Goal: Task Accomplishment & Management: Manage account settings

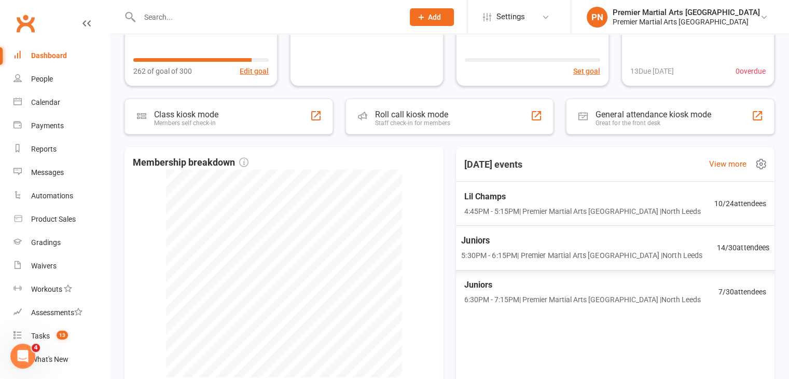
scroll to position [207, 0]
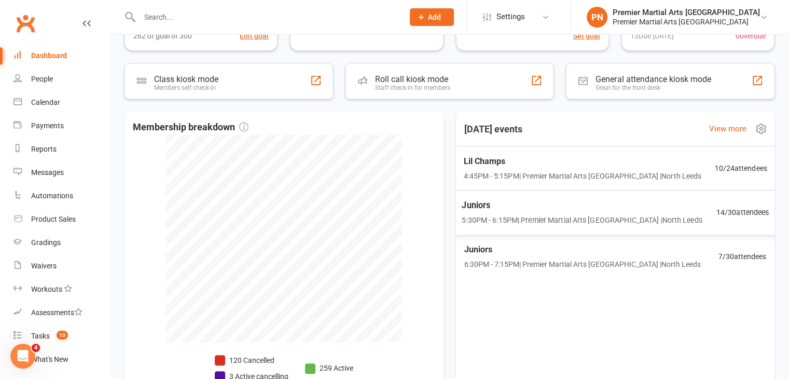
click at [509, 170] on span "4:45PM - 5:15PM | Premier Martial Arts [GEOGRAPHIC_DATA] | [GEOGRAPHIC_DATA]" at bounding box center [582, 175] width 237 height 11
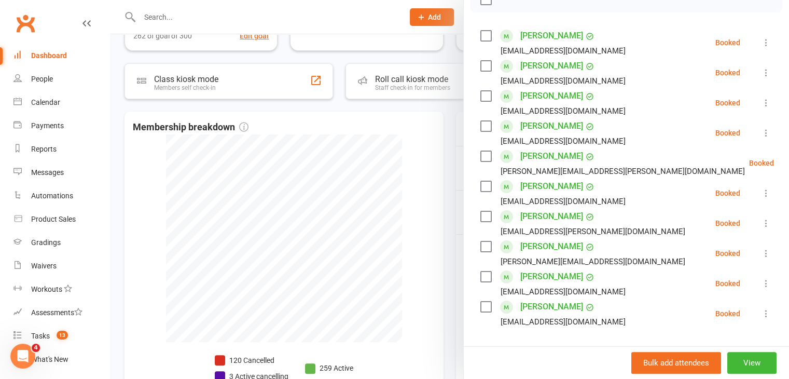
scroll to position [156, 0]
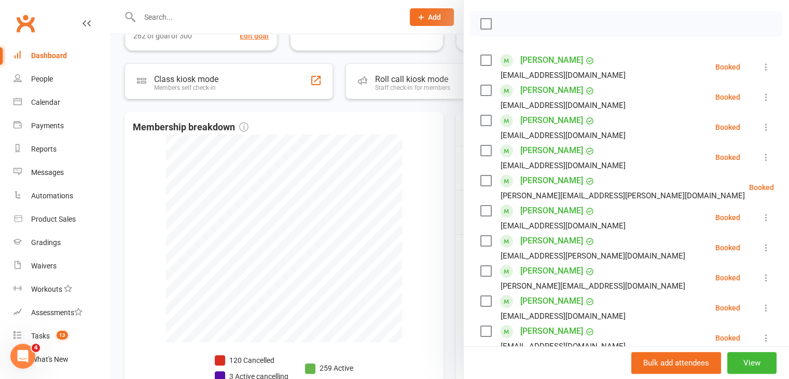
drag, startPoint x: 481, startPoint y: 289, endPoint x: 482, endPoint y: 263, distance: 25.4
click at [481, 296] on label at bounding box center [485, 301] width 10 height 10
click at [483, 266] on label at bounding box center [485, 271] width 10 height 10
click at [480, 85] on label at bounding box center [485, 90] width 10 height 10
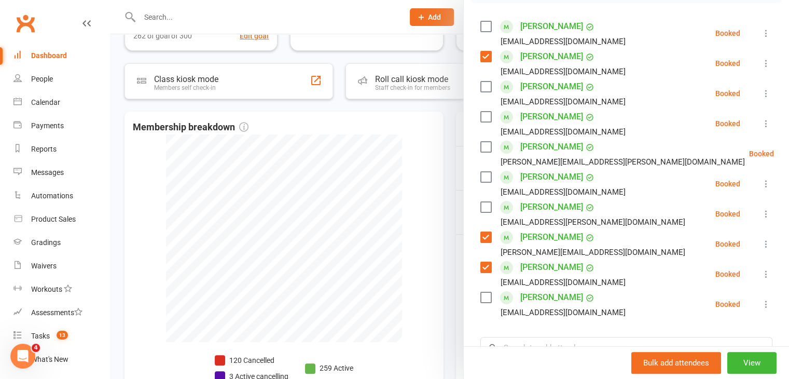
scroll to position [207, 0]
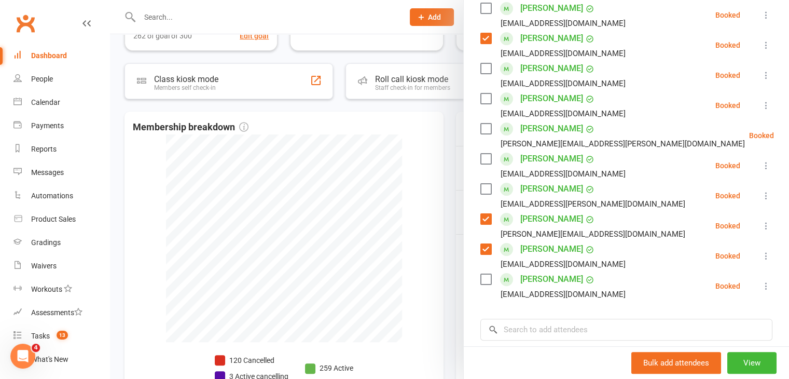
click at [482, 123] on label at bounding box center [485, 128] width 10 height 10
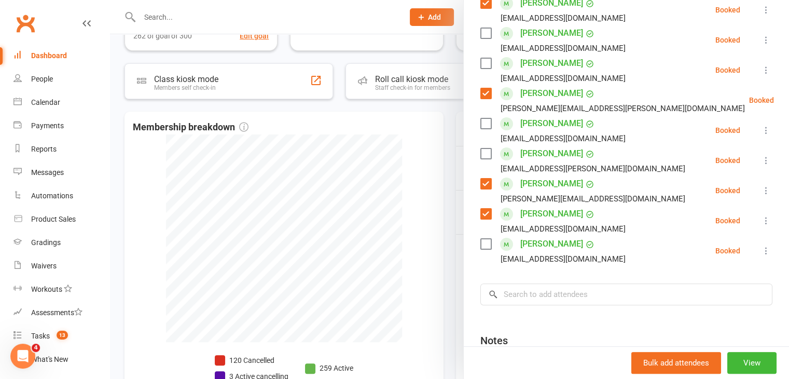
scroll to position [259, 0]
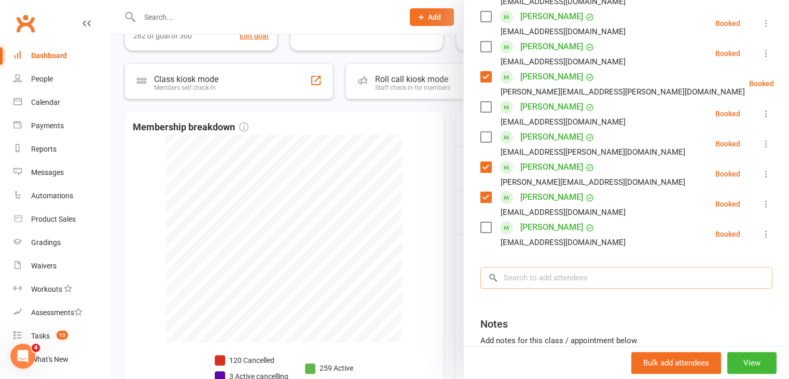
click at [537, 267] on input "search" at bounding box center [626, 278] width 292 height 22
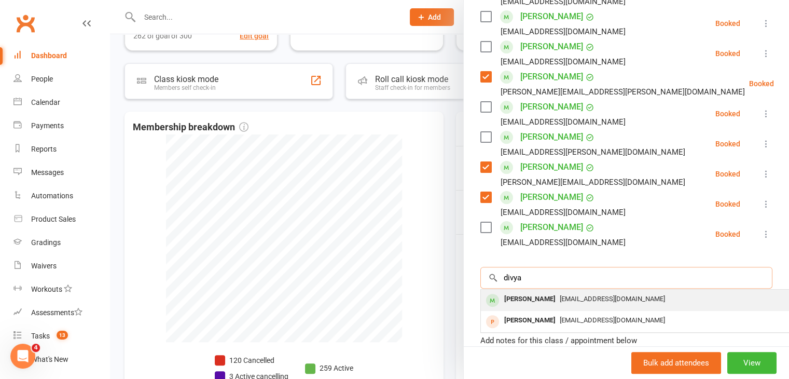
type input "divya"
click at [560, 295] on span "[EMAIL_ADDRESS][DOMAIN_NAME]" at bounding box center [612, 299] width 105 height 8
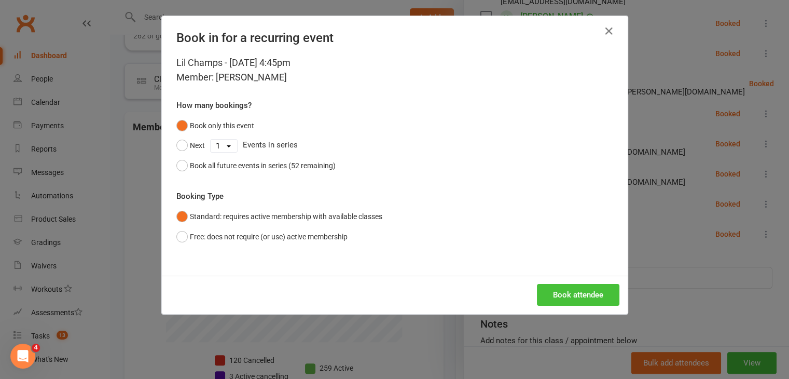
click at [553, 291] on button "Book attendee" at bounding box center [578, 295] width 82 height 22
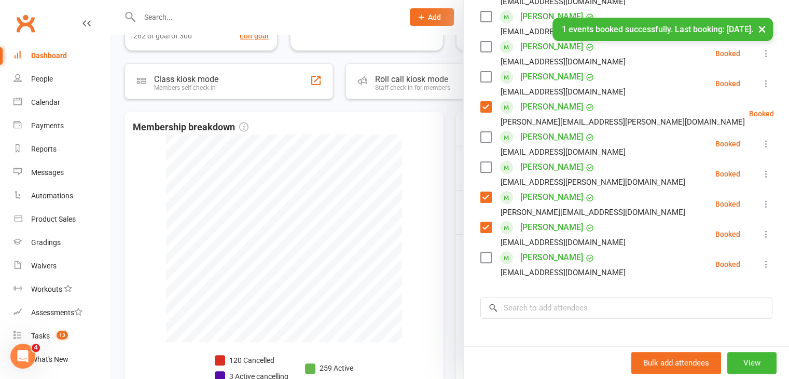
click at [480, 72] on label at bounding box center [485, 77] width 10 height 10
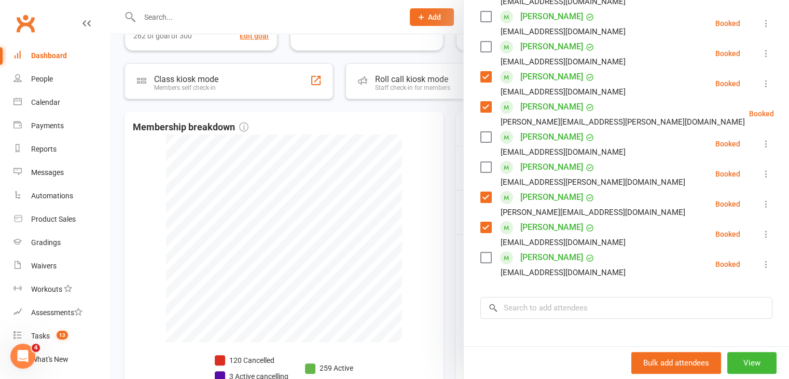
scroll to position [207, 0]
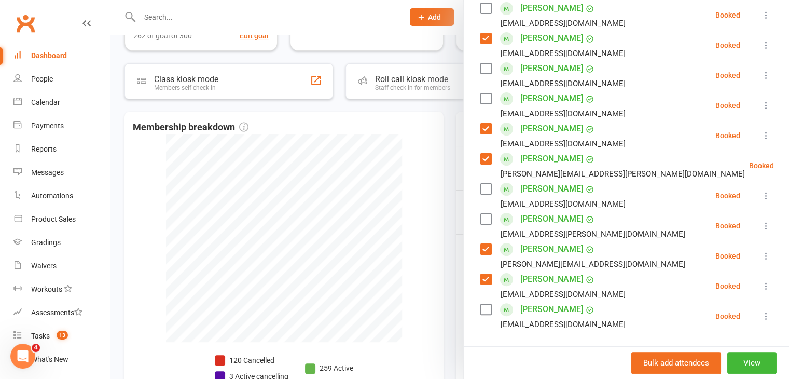
click at [482, 63] on label at bounding box center [485, 68] width 10 height 10
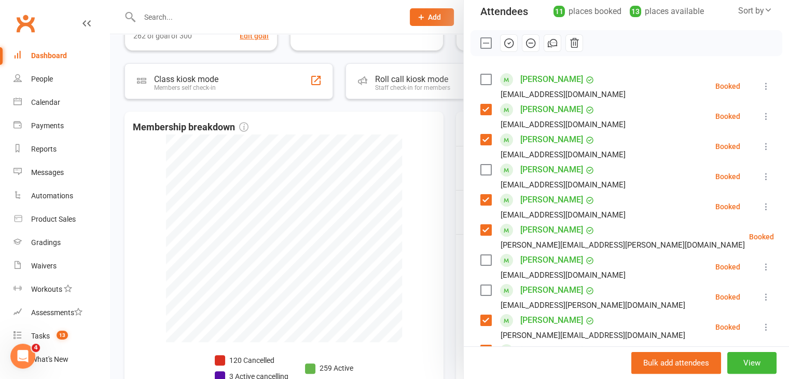
scroll to position [52, 0]
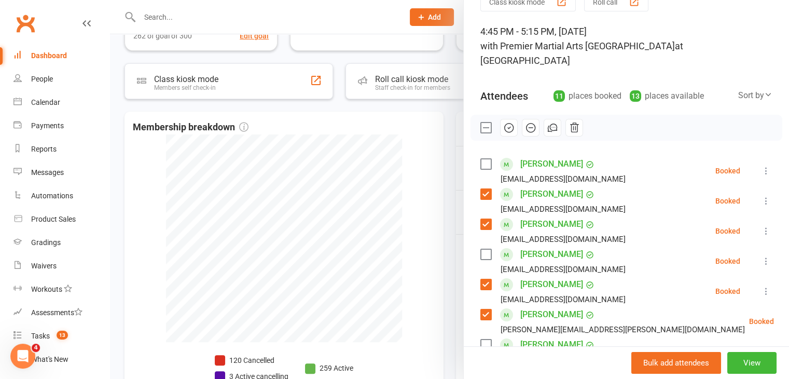
drag, startPoint x: 499, startPoint y: 109, endPoint x: 444, endPoint y: 55, distance: 77.0
click at [503, 122] on icon "button" at bounding box center [508, 127] width 11 height 11
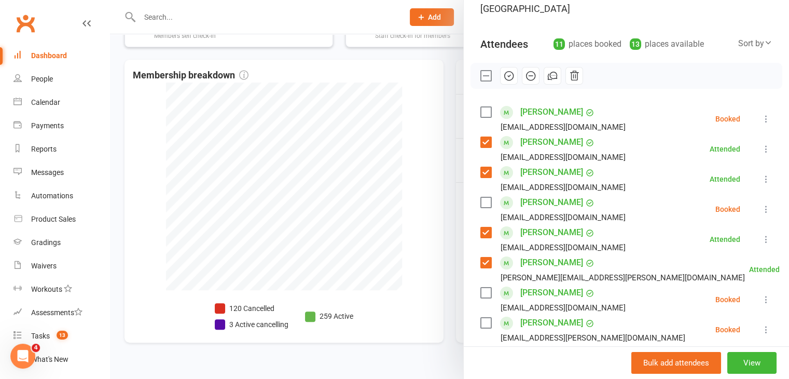
scroll to position [104, 0]
click at [0, 353] on li "What's New" at bounding box center [54, 358] width 109 height 23
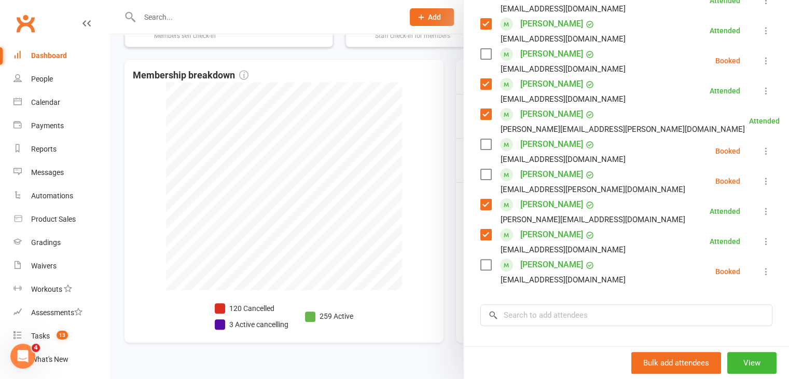
scroll to position [311, 0]
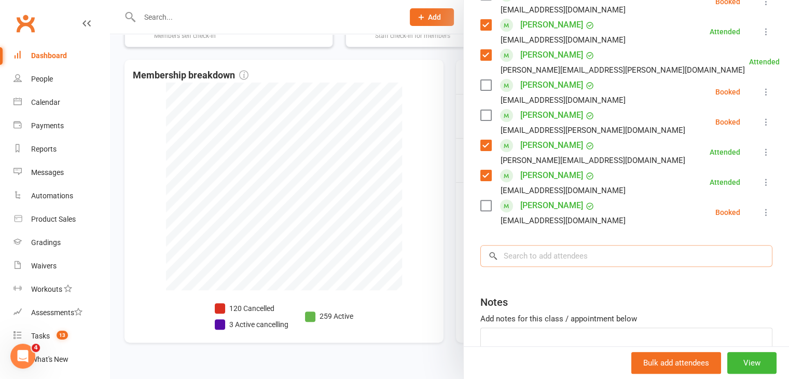
click at [586, 245] on input "search" at bounding box center [626, 256] width 292 height 22
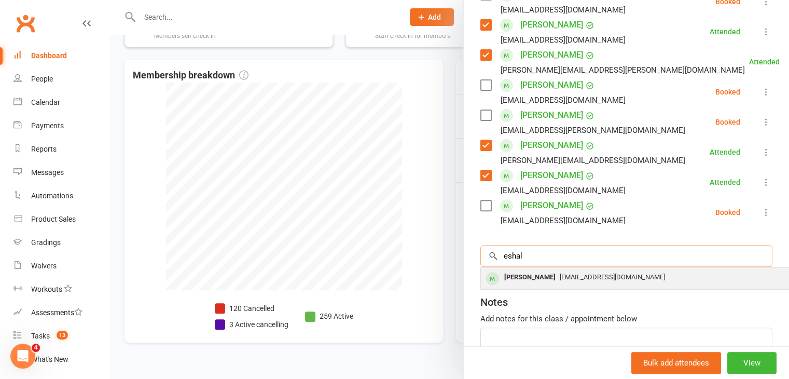
type input "eshal"
click at [584, 270] on div "[EMAIL_ADDRESS][DOMAIN_NAME]" at bounding box center [636, 277] width 302 height 15
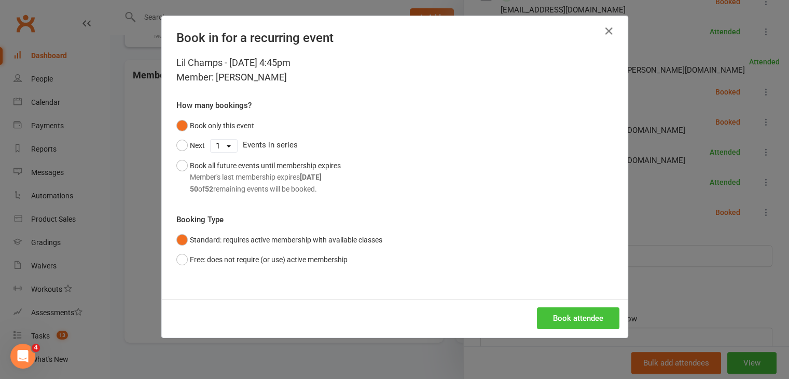
click at [574, 316] on button "Book attendee" at bounding box center [578, 318] width 82 height 22
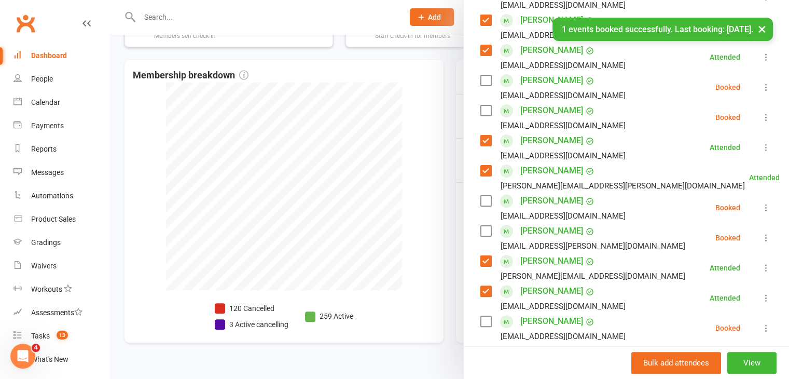
scroll to position [207, 0]
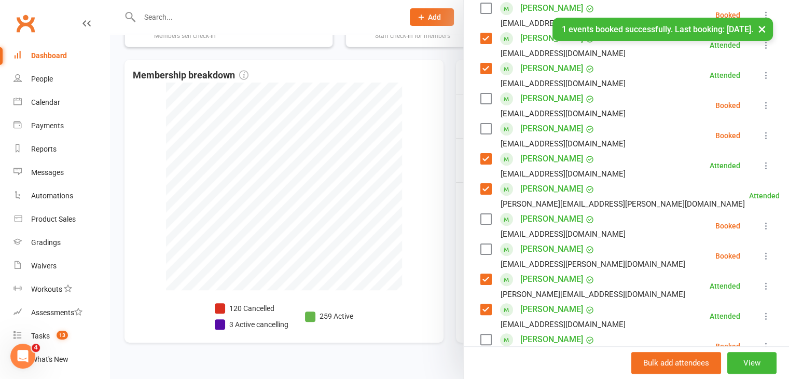
drag, startPoint x: 482, startPoint y: 109, endPoint x: 603, endPoint y: 180, distance: 139.7
click at [483, 123] on label at bounding box center [485, 128] width 10 height 10
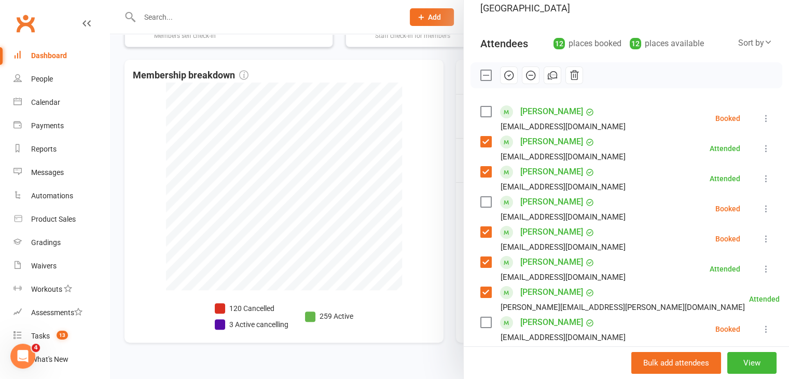
scroll to position [52, 0]
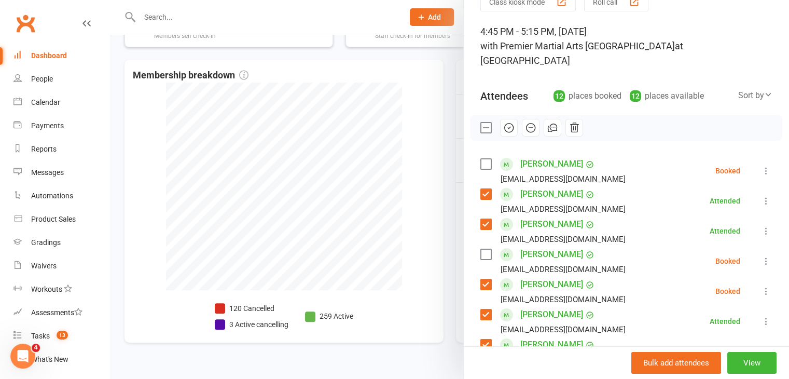
click at [503, 122] on icon "button" at bounding box center [508, 127] width 11 height 11
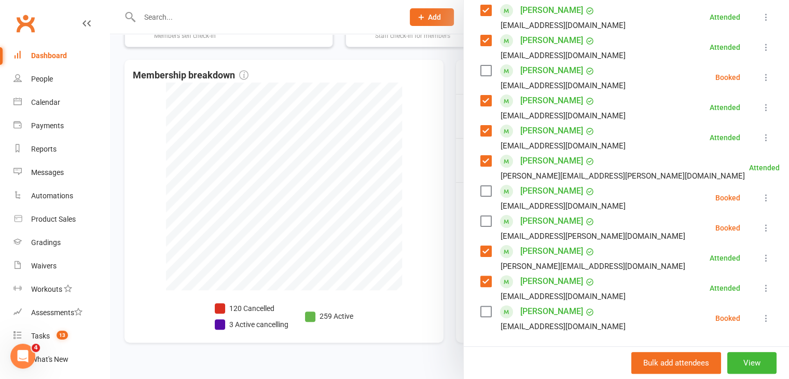
scroll to position [259, 0]
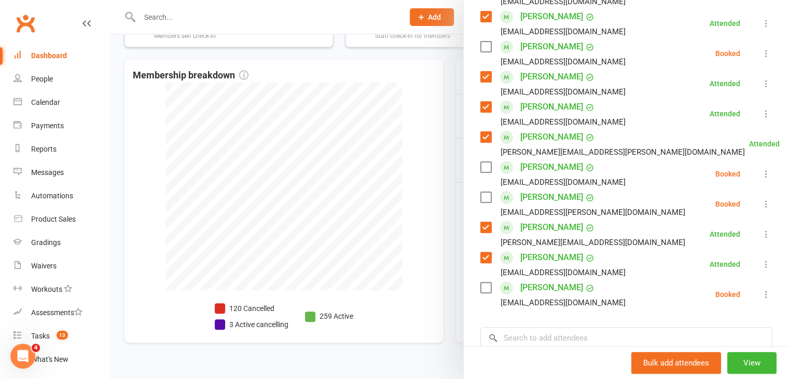
click at [480, 192] on label at bounding box center [485, 197] width 10 height 10
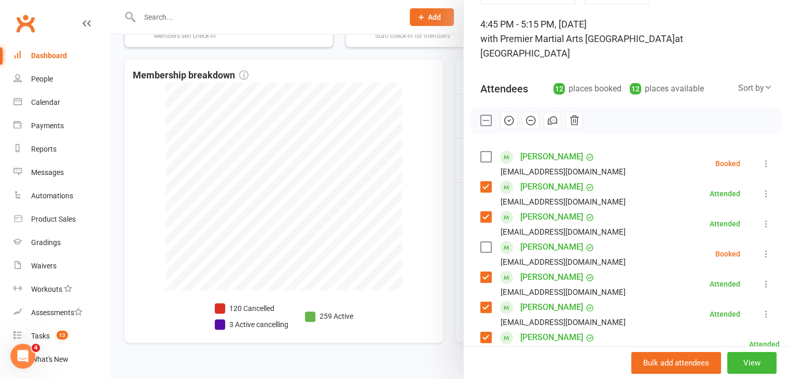
scroll to position [0, 0]
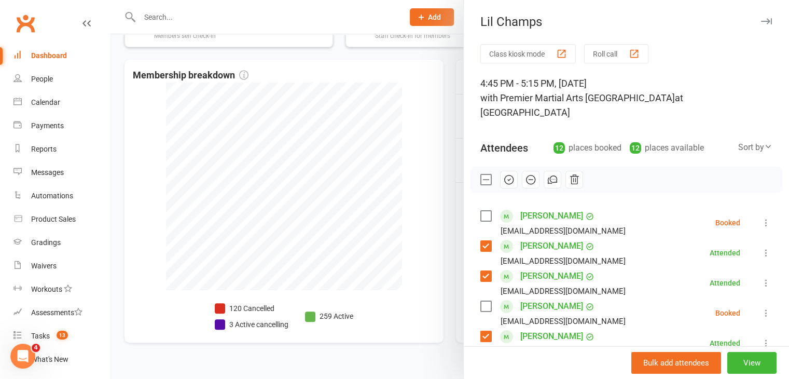
click at [503, 174] on icon "button" at bounding box center [508, 179] width 11 height 11
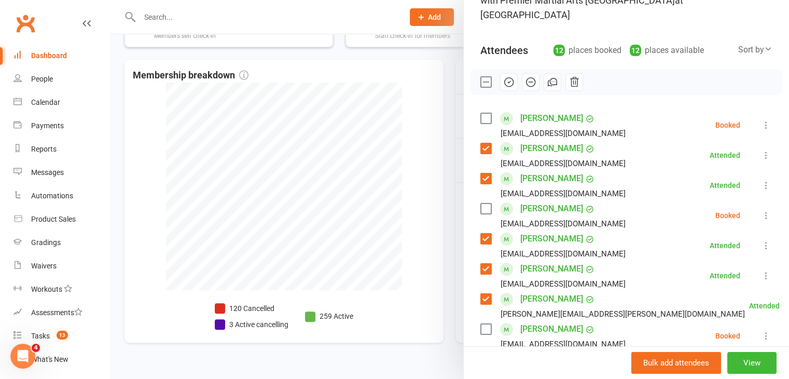
scroll to position [104, 0]
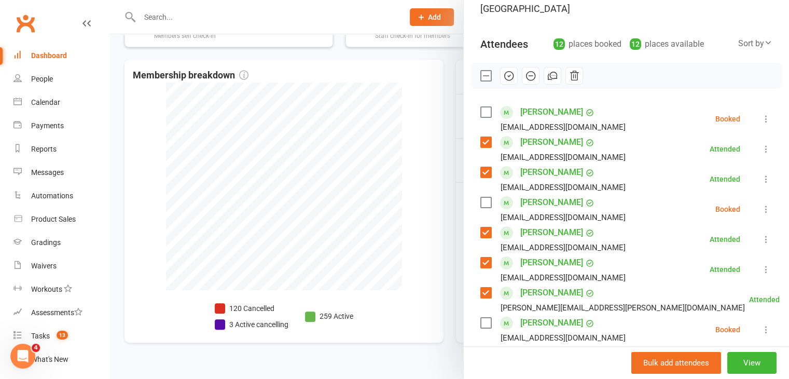
click at [476, 98] on div "Class kiosk mode Roll call 4:45 PM - 5:15 PM, [DATE] with Premier Martial Arts …" at bounding box center [626, 295] width 325 height 710
click at [483, 107] on label at bounding box center [485, 112] width 10 height 10
click at [504, 70] on icon "button" at bounding box center [508, 75] width 11 height 11
click at [555, 104] on link "[PERSON_NAME]" at bounding box center [551, 112] width 63 height 17
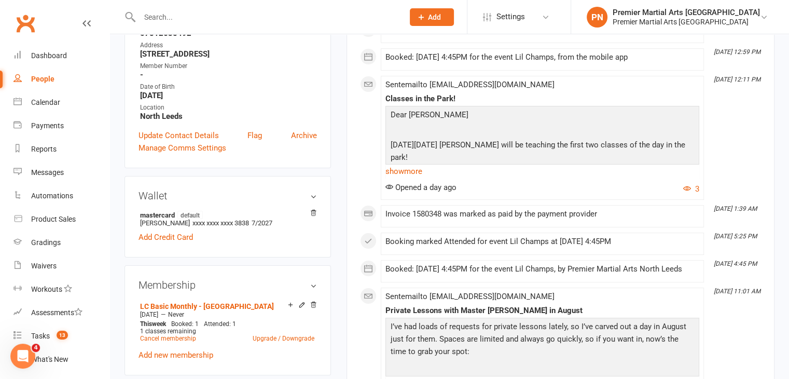
scroll to position [259, 0]
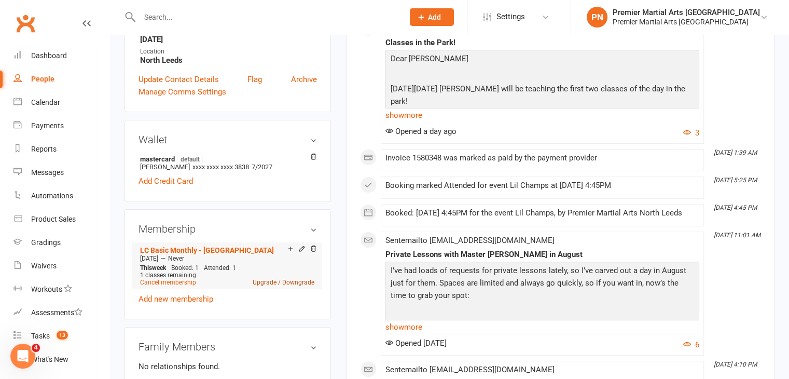
click at [266, 284] on link "Upgrade / Downgrade" at bounding box center [284, 281] width 62 height 7
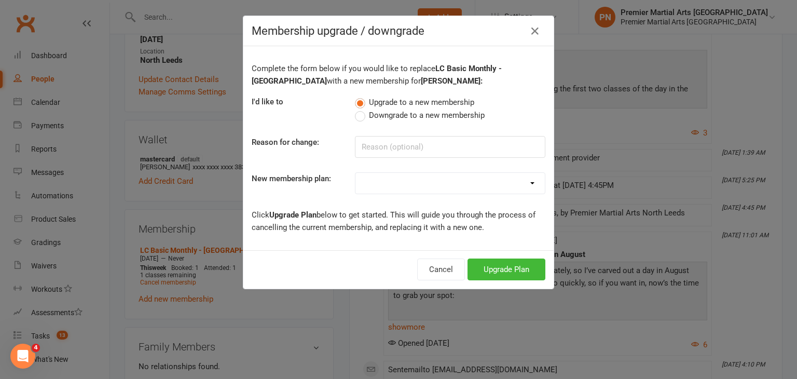
click at [400, 189] on select "LC Basic Monthly - North Leeds JNR Basic Monthly - North Leeds Teen/Adults Basi…" at bounding box center [449, 183] width 189 height 21
select select "7"
click at [355, 173] on select "LC Basic Monthly - North Leeds JNR Basic Monthly - North Leeds Teen/Adults Basi…" at bounding box center [449, 183] width 189 height 21
click at [495, 269] on button "Upgrade Plan" at bounding box center [506, 269] width 78 height 22
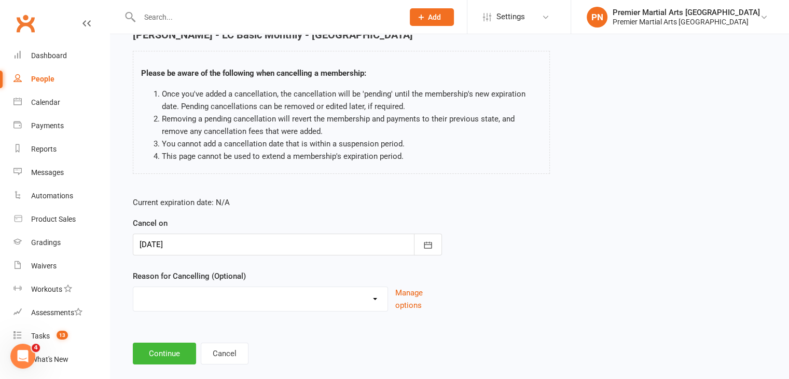
scroll to position [68, 0]
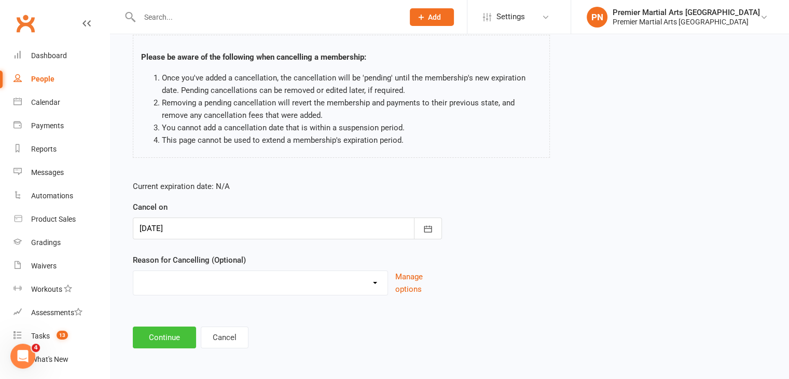
click at [154, 336] on button "Continue" at bounding box center [164, 337] width 63 height 22
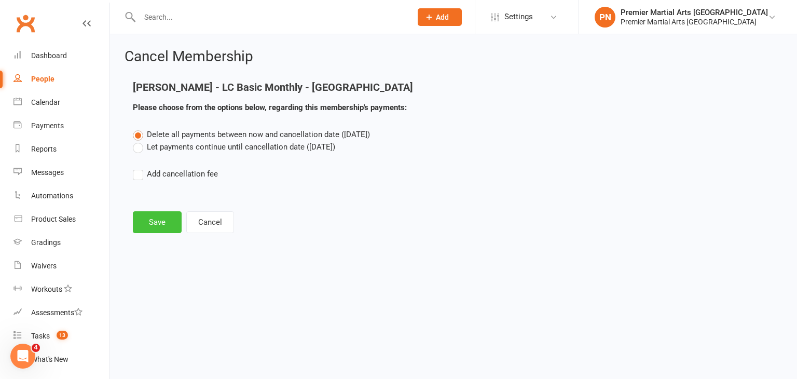
click at [166, 224] on button "Save" at bounding box center [157, 222] width 49 height 22
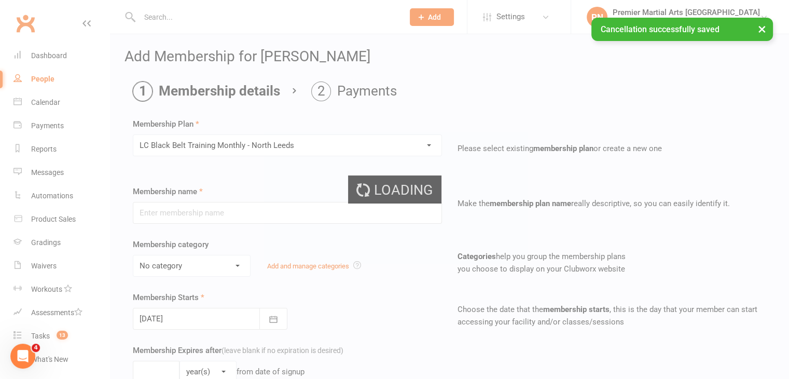
type input "[PERSON_NAME] Belt Training Monthly - [GEOGRAPHIC_DATA]"
select select "2"
type input "0"
type input "2"
select select "?"
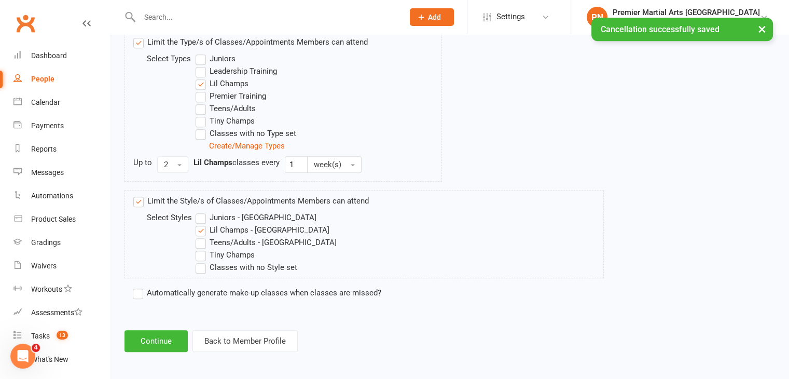
scroll to position [527, 0]
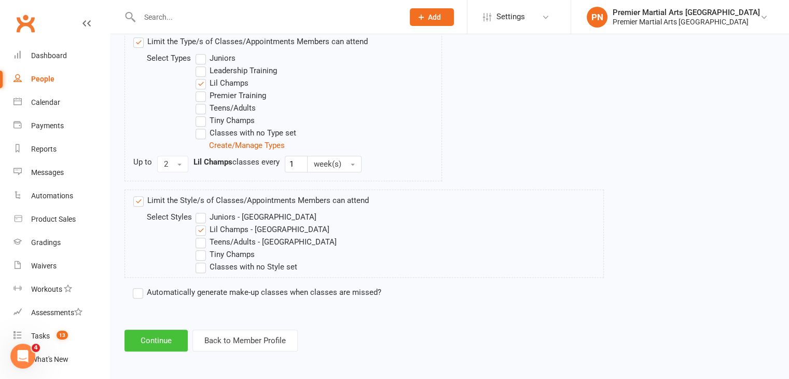
click at [163, 341] on button "Continue" at bounding box center [155, 340] width 63 height 22
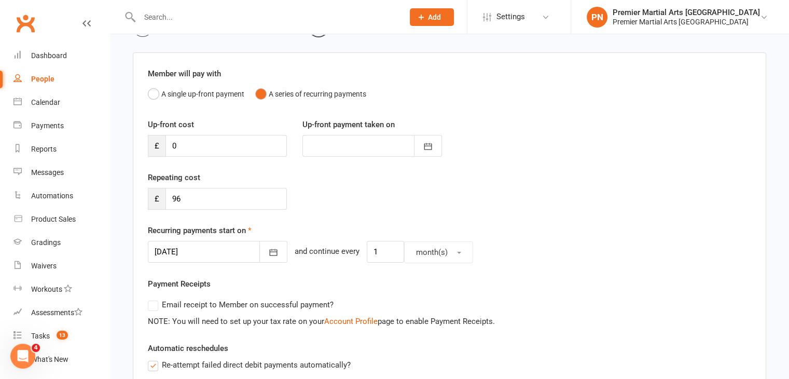
scroll to position [156, 0]
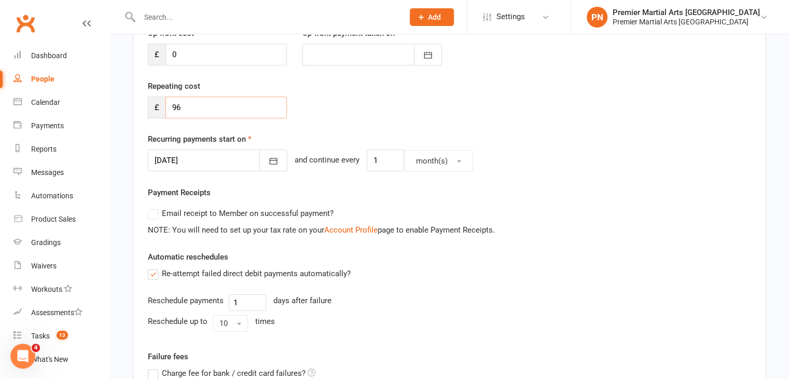
click at [193, 105] on input "96" at bounding box center [225, 107] width 121 height 22
type input "93"
click at [385, 104] on div "Repeating cost £ 93" at bounding box center [449, 106] width 619 height 53
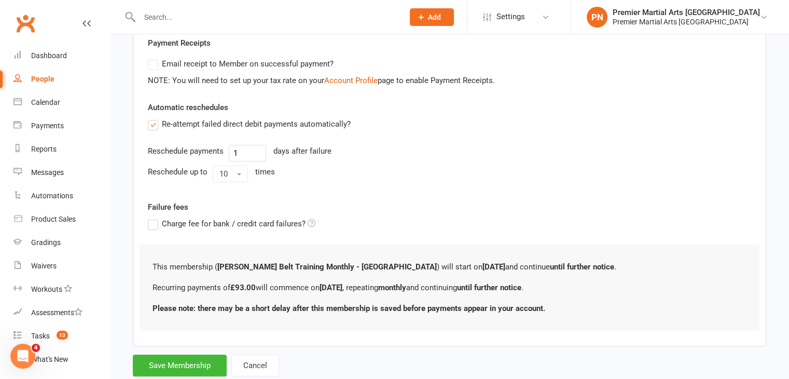
scroll to position [332, 0]
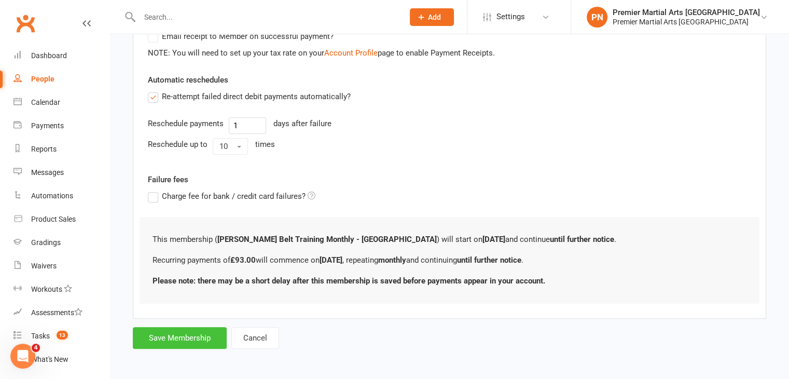
click at [179, 342] on button "Save Membership" at bounding box center [180, 338] width 94 height 22
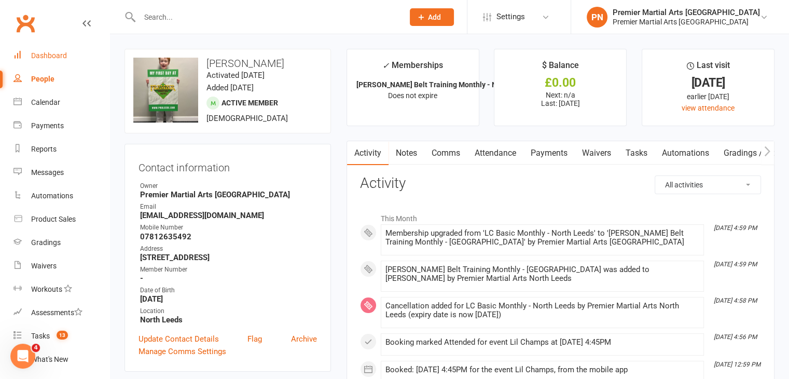
click at [64, 57] on div "Dashboard" at bounding box center [49, 55] width 36 height 8
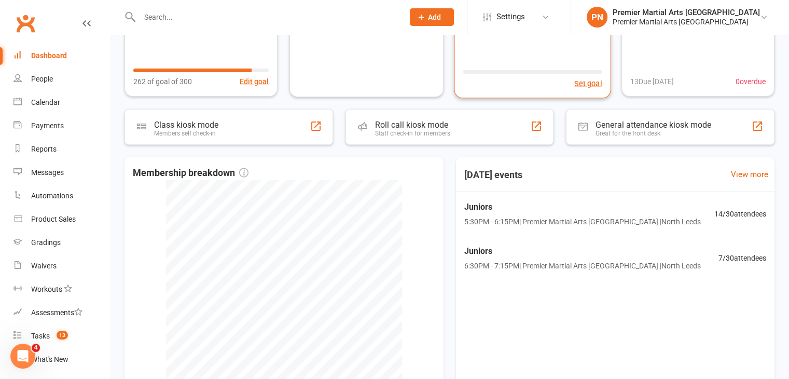
scroll to position [207, 0]
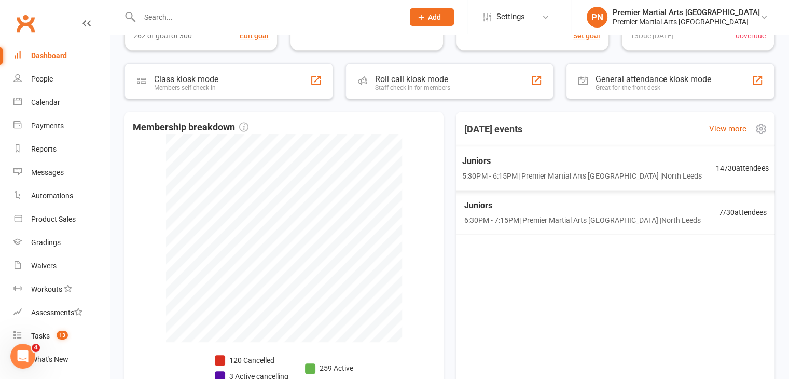
click at [526, 166] on span "Juniors" at bounding box center [582, 161] width 240 height 13
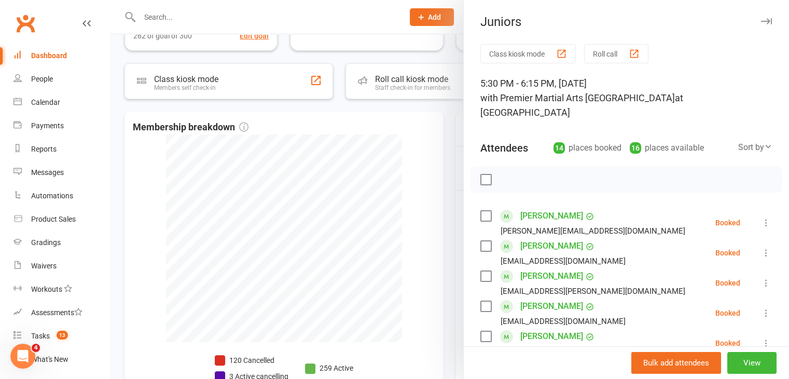
click at [484, 211] on label at bounding box center [485, 216] width 10 height 10
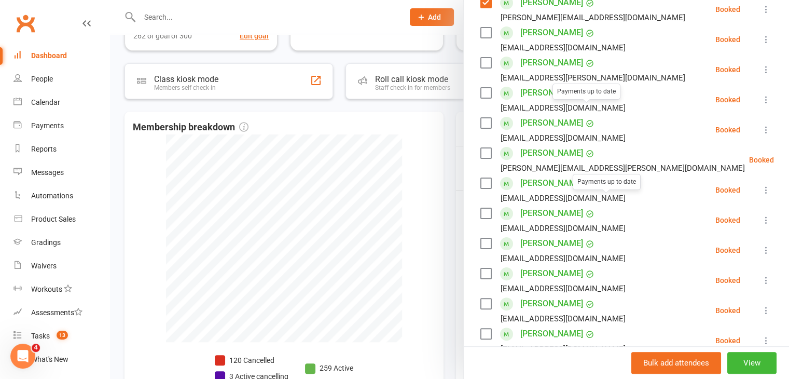
scroll to position [156, 0]
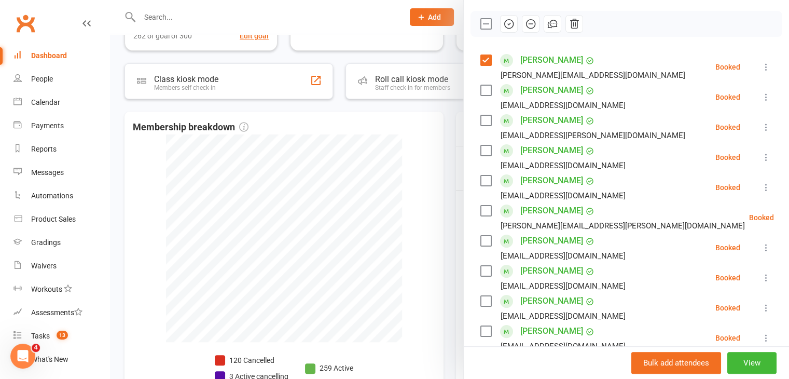
click at [481, 145] on label at bounding box center [485, 150] width 10 height 10
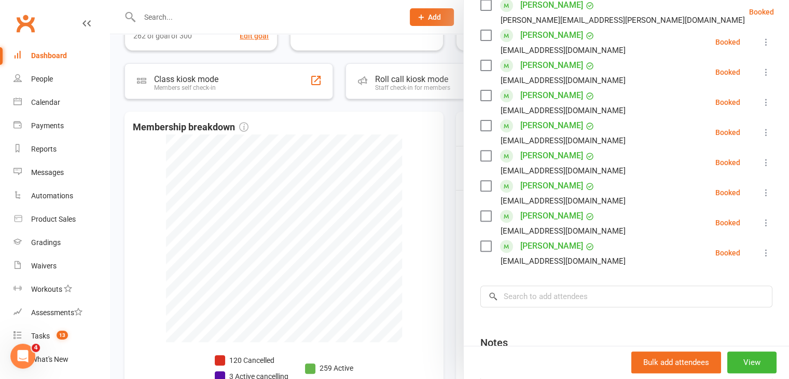
scroll to position [363, 0]
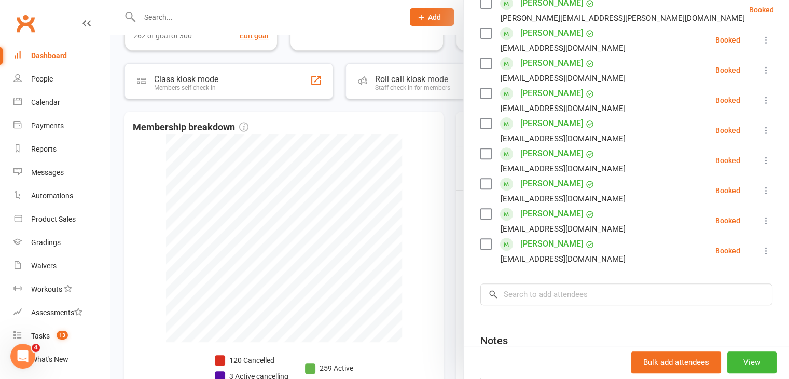
click at [481, 239] on label at bounding box center [485, 244] width 10 height 10
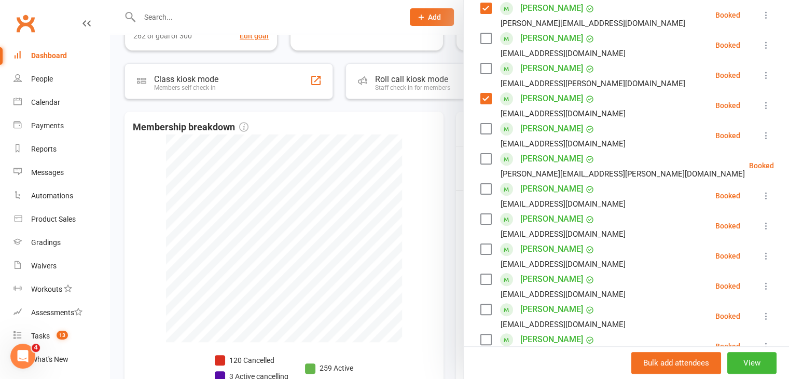
scroll to position [104, 0]
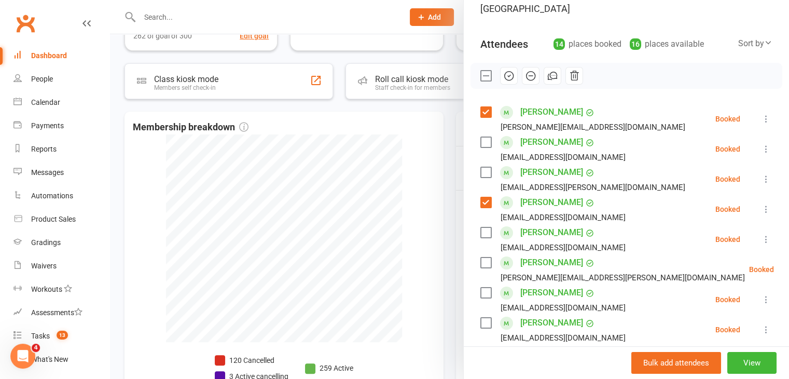
click at [483, 137] on label at bounding box center [485, 142] width 10 height 10
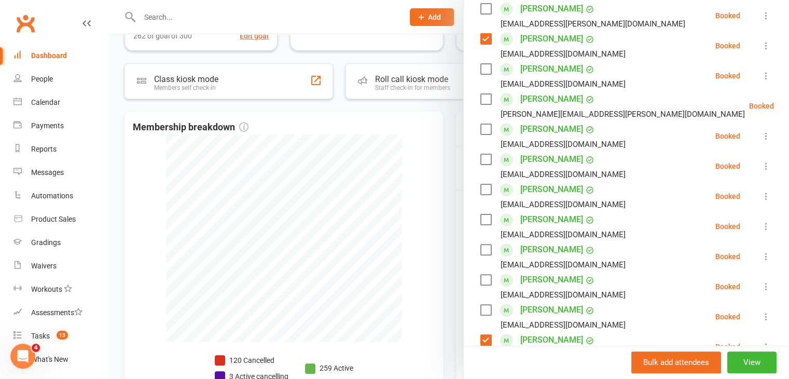
scroll to position [311, 0]
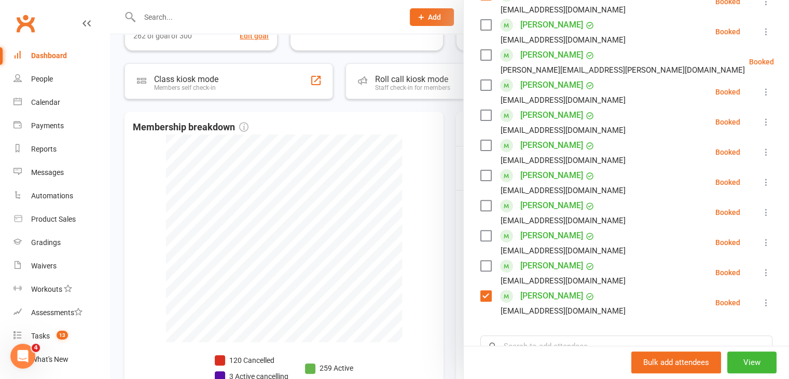
click at [482, 230] on label at bounding box center [485, 235] width 10 height 10
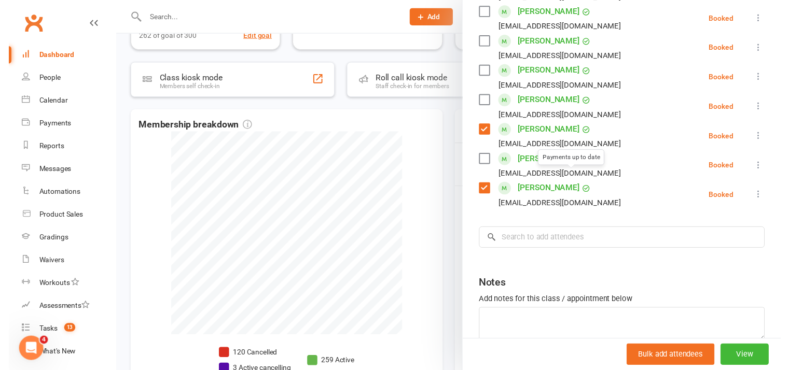
scroll to position [415, 0]
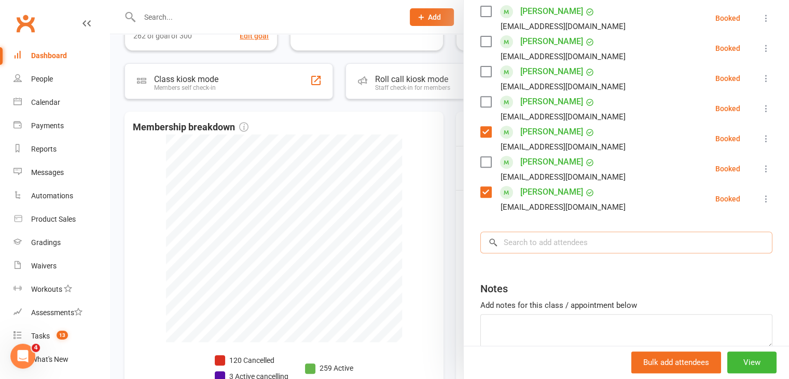
click at [560, 231] on input "search" at bounding box center [626, 242] width 292 height 22
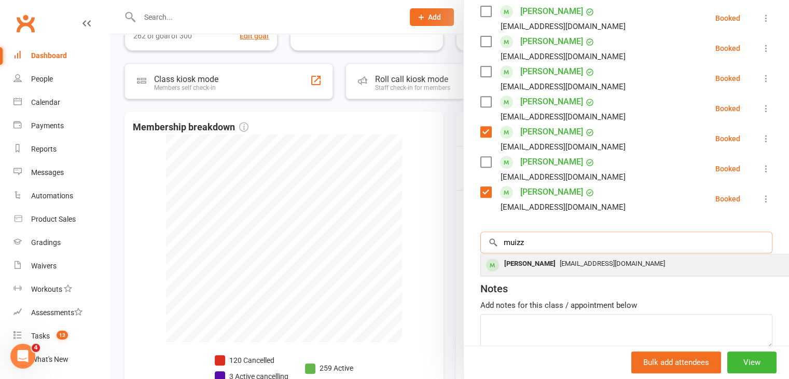
type input "muizz"
click at [549, 256] on div "[EMAIL_ADDRESS][DOMAIN_NAME]" at bounding box center [636, 263] width 302 height 15
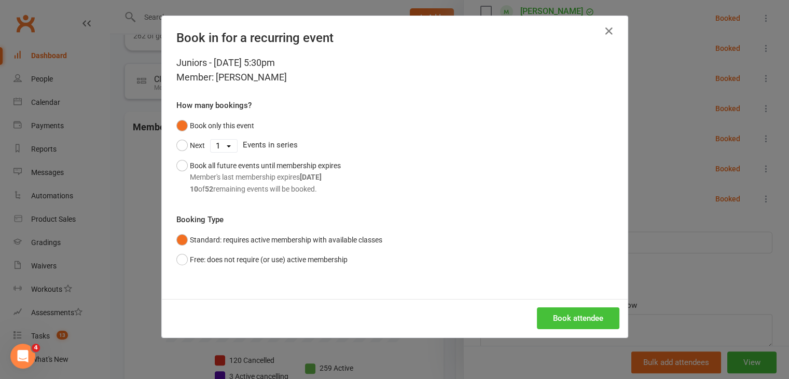
click at [564, 319] on button "Book attendee" at bounding box center [578, 318] width 82 height 22
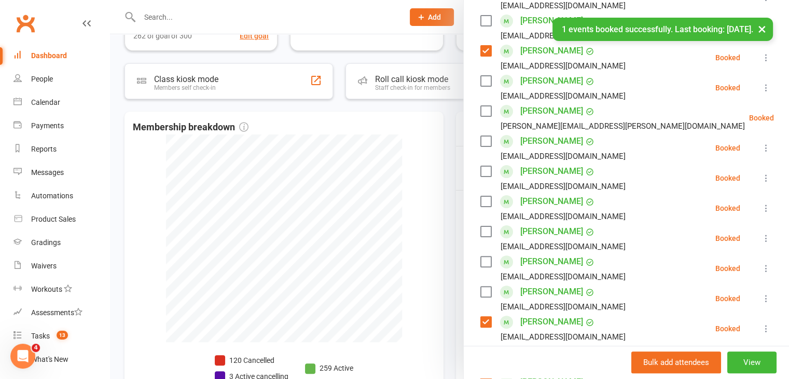
scroll to position [237, 0]
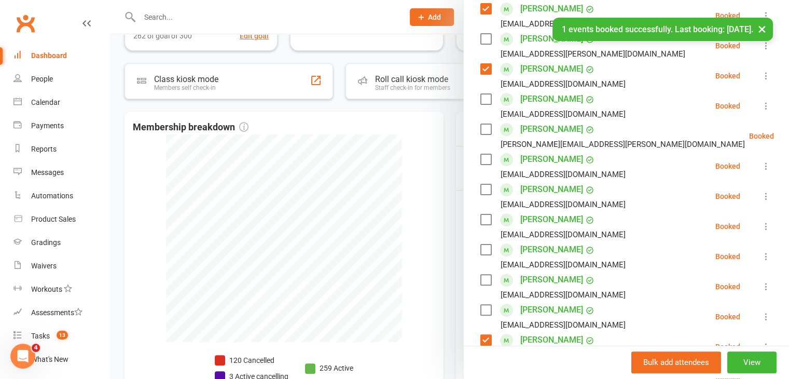
click at [481, 184] on label at bounding box center [485, 189] width 10 height 10
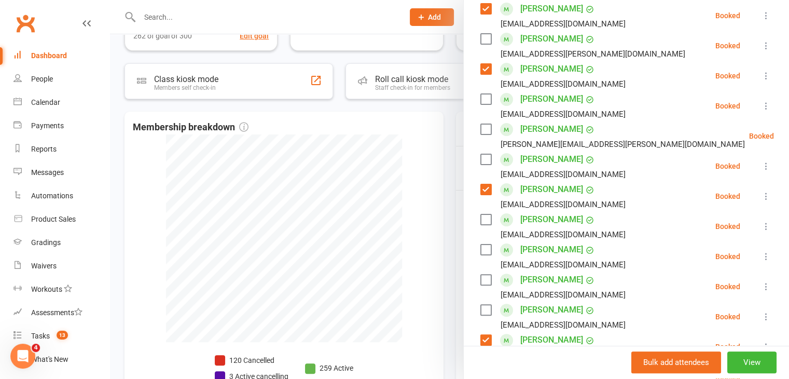
click at [481, 124] on label at bounding box center [485, 129] width 10 height 10
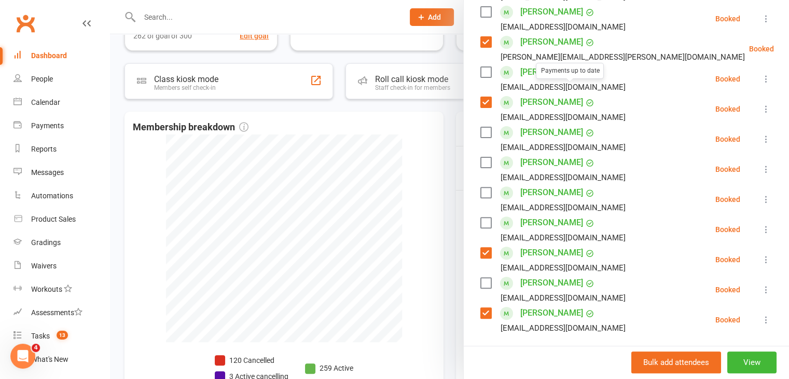
scroll to position [393, 0]
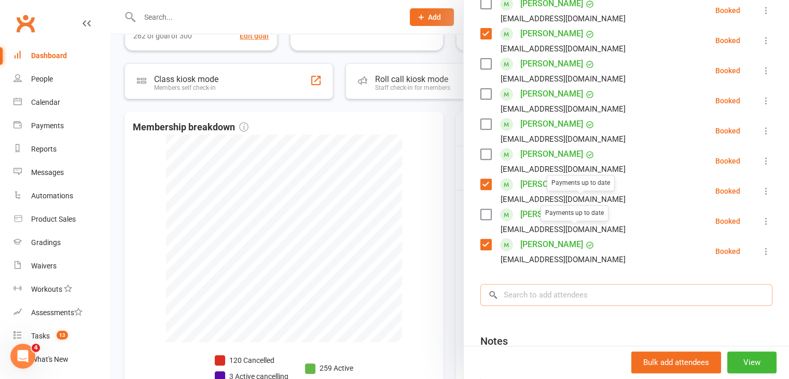
click at [569, 284] on input "search" at bounding box center [626, 295] width 292 height 22
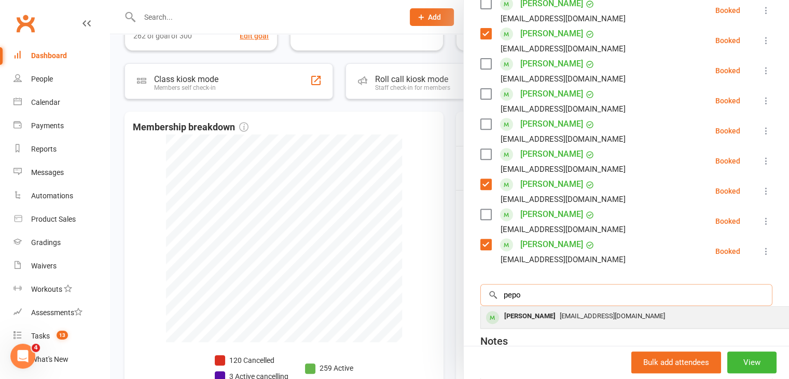
type input "pepo"
click at [560, 312] on span "[EMAIL_ADDRESS][DOMAIN_NAME]" at bounding box center [612, 316] width 105 height 8
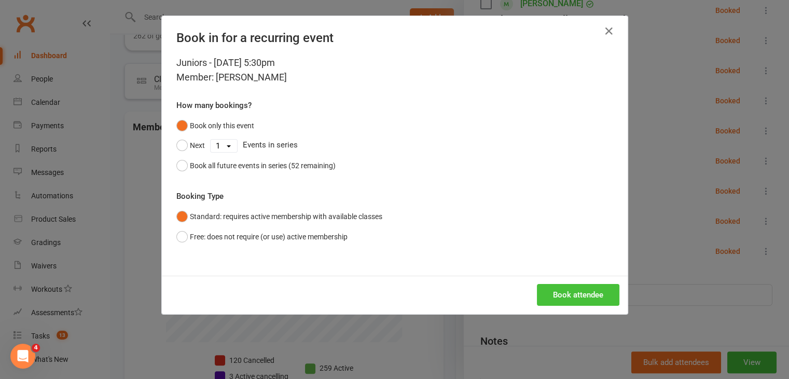
click at [553, 289] on button "Book attendee" at bounding box center [578, 295] width 82 height 22
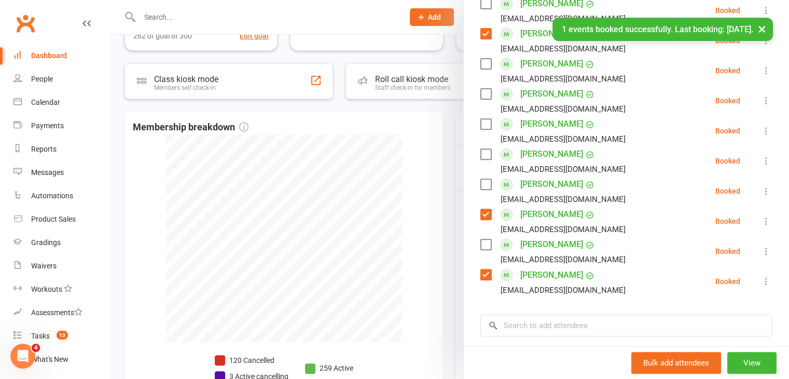
click at [482, 149] on label at bounding box center [485, 154] width 10 height 10
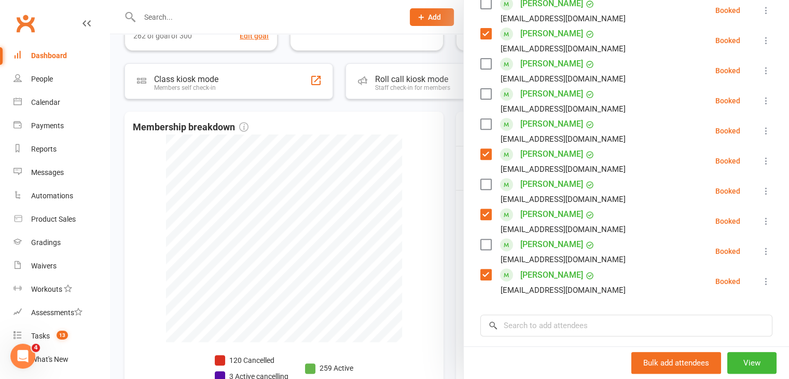
click at [485, 179] on label at bounding box center [485, 184] width 10 height 10
click at [581, 314] on input "search" at bounding box center [626, 325] width 292 height 22
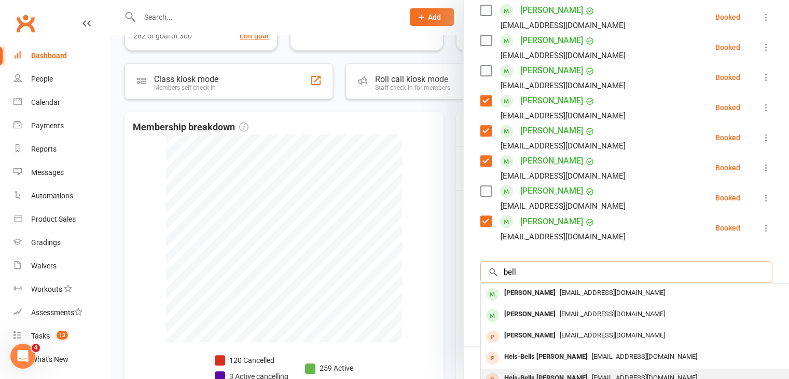
scroll to position [496, 0]
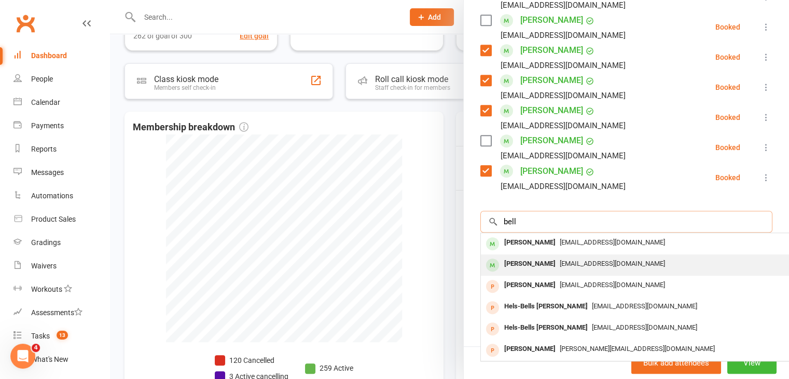
type input "bell"
click at [529, 256] on div "[PERSON_NAME]" at bounding box center [530, 263] width 60 height 15
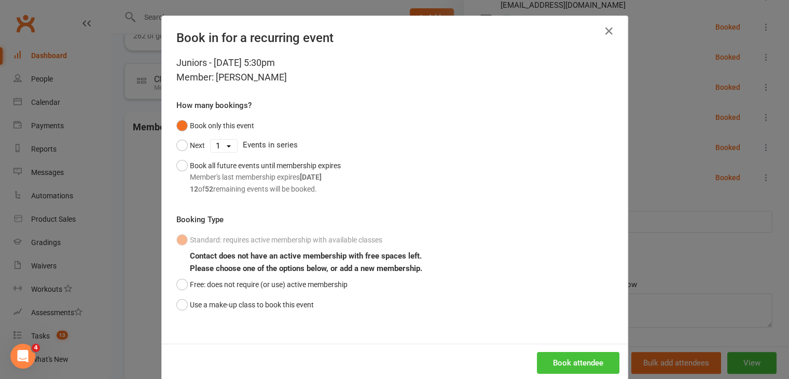
click at [577, 358] on button "Book attendee" at bounding box center [578, 363] width 82 height 22
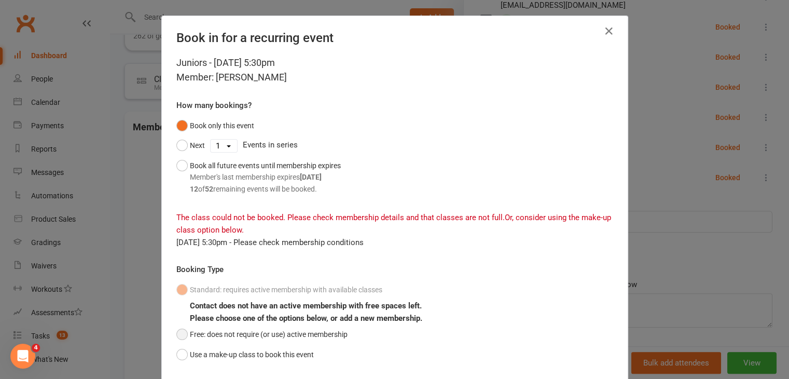
click at [179, 334] on button "Free: does not require (or use) active membership" at bounding box center [261, 334] width 171 height 20
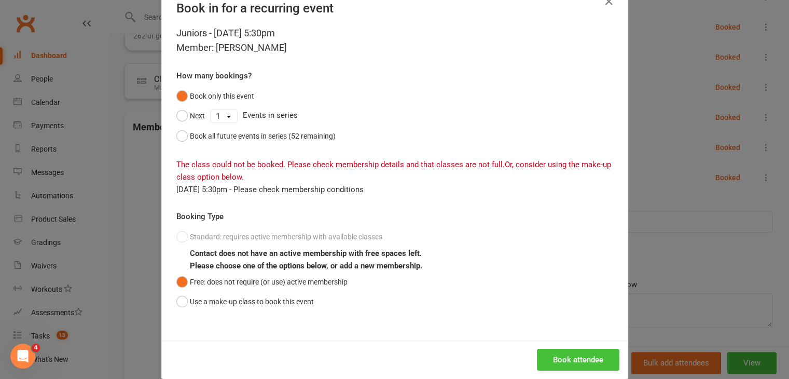
scroll to position [46, 0]
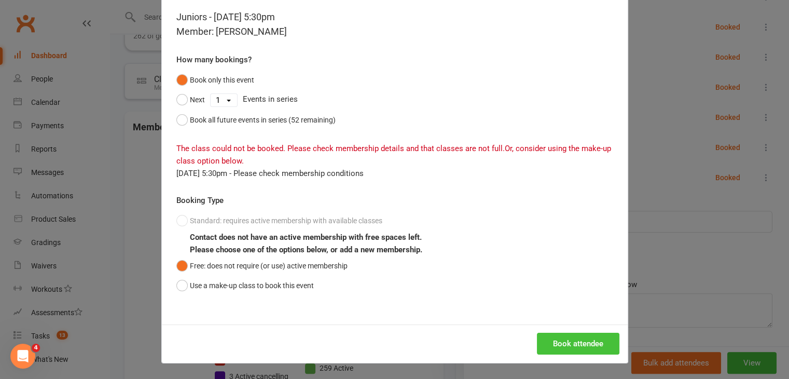
click at [578, 345] on button "Book attendee" at bounding box center [578, 343] width 82 height 22
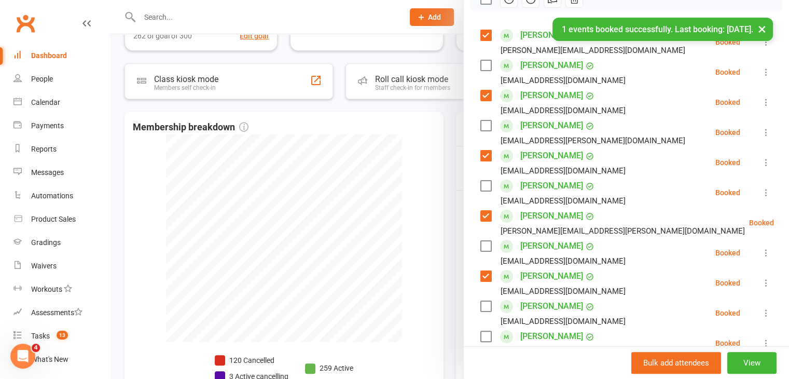
scroll to position [164, 0]
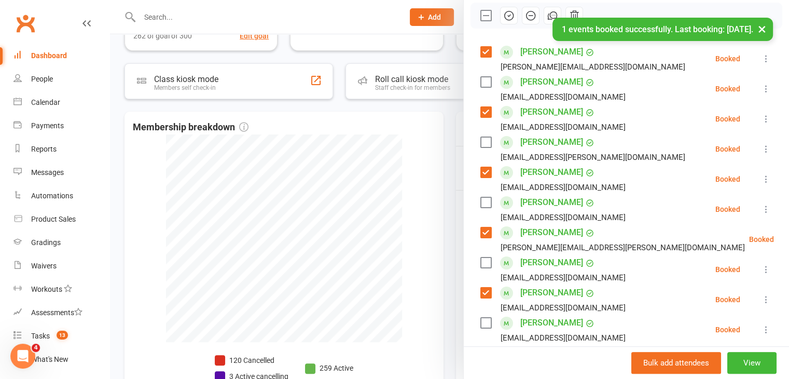
drag, startPoint x: 479, startPoint y: 67, endPoint x: 485, endPoint y: 73, distance: 8.8
click at [480, 77] on label at bounding box center [485, 82] width 10 height 10
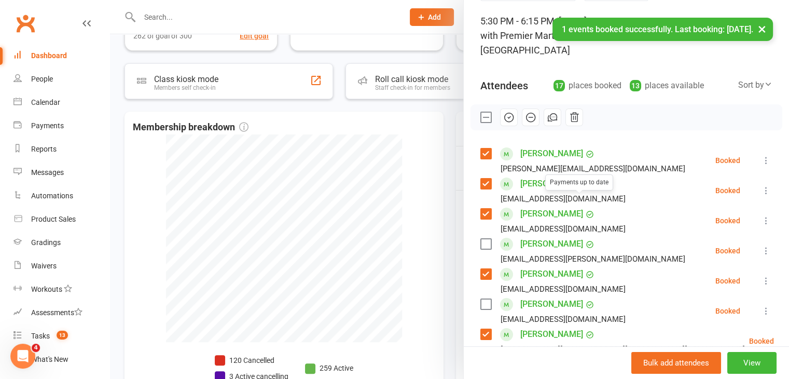
scroll to position [60, 0]
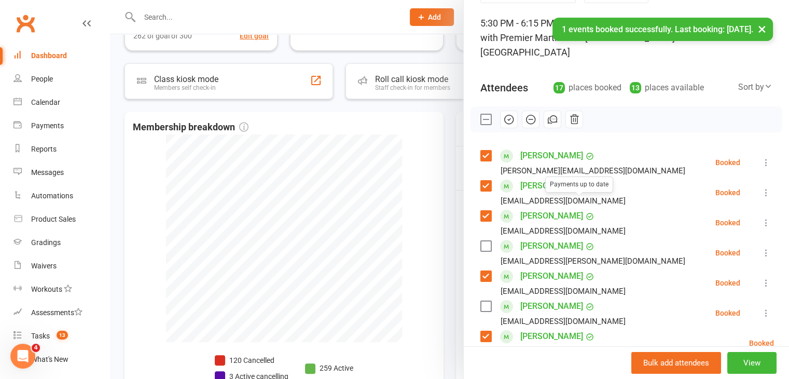
click at [508, 114] on icon "button" at bounding box center [508, 119] width 11 height 11
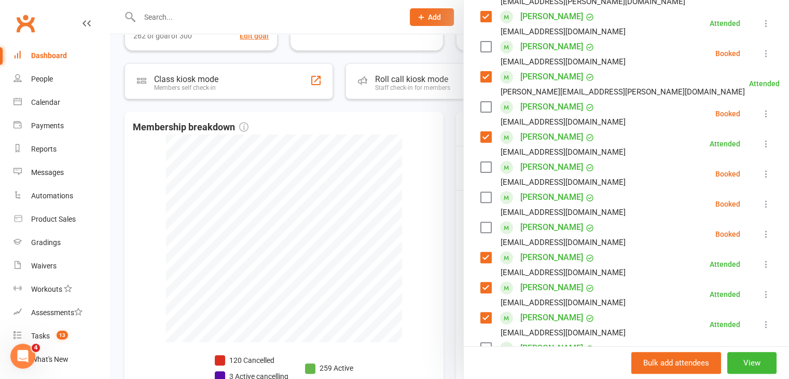
scroll to position [475, 0]
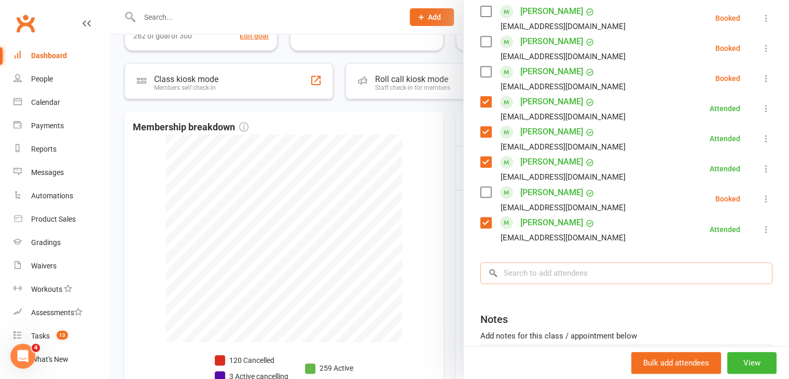
click at [553, 262] on input "search" at bounding box center [626, 273] width 292 height 22
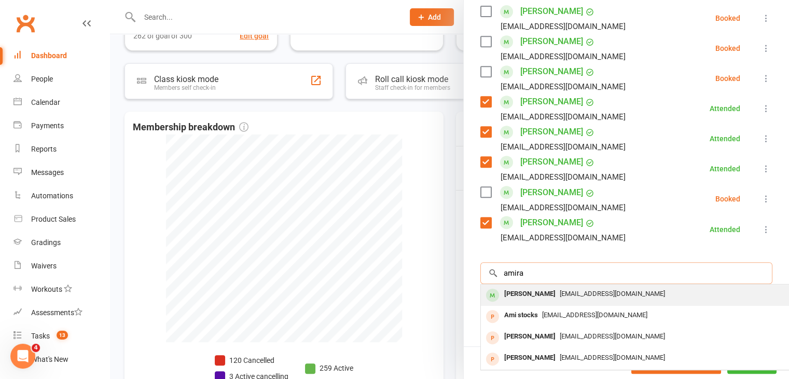
type input "amira"
click at [548, 286] on div "[EMAIL_ADDRESS][DOMAIN_NAME]" at bounding box center [636, 293] width 302 height 15
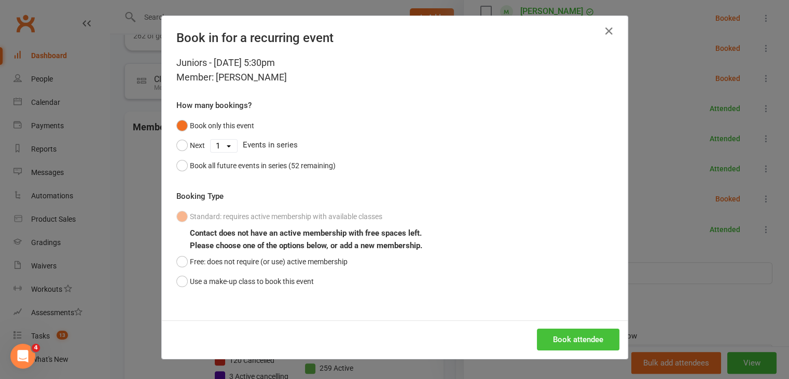
click at [577, 333] on button "Book attendee" at bounding box center [578, 339] width 82 height 22
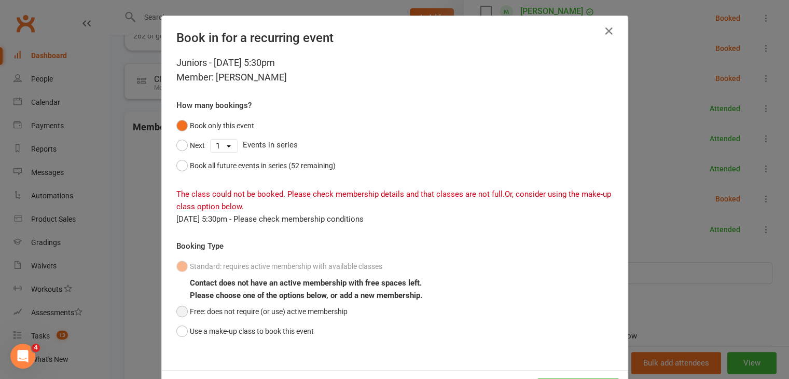
click at [181, 309] on button "Free: does not require (or use) active membership" at bounding box center [261, 311] width 171 height 20
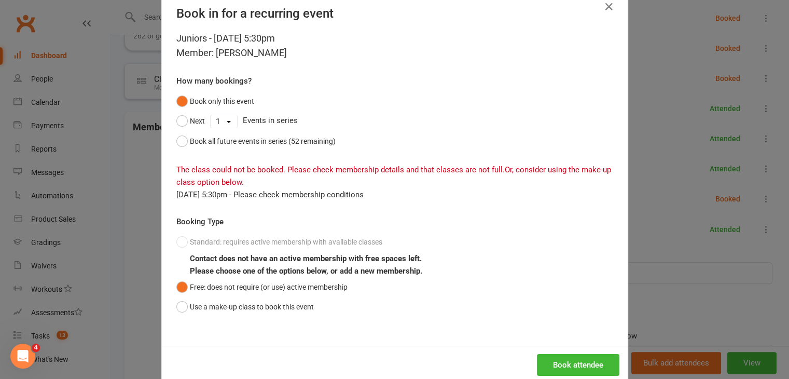
scroll to position [46, 0]
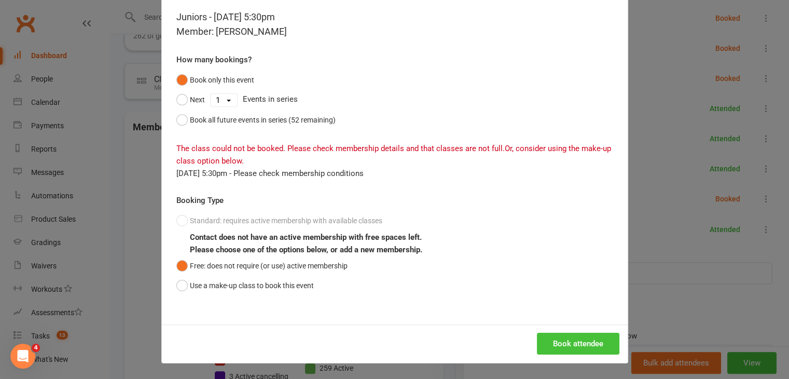
click at [558, 346] on button "Book attendee" at bounding box center [578, 343] width 82 height 22
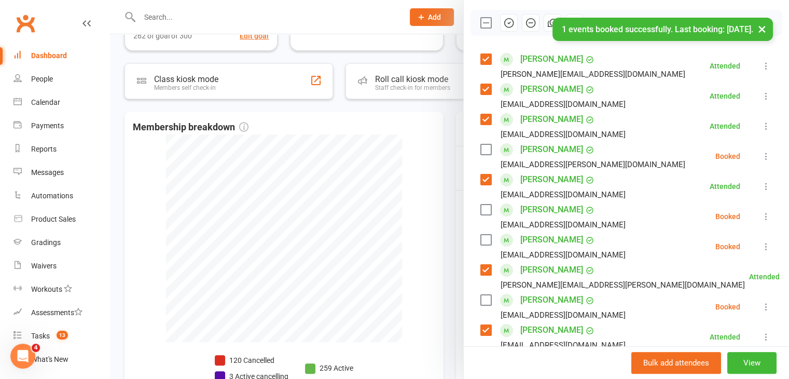
scroll to position [142, 0]
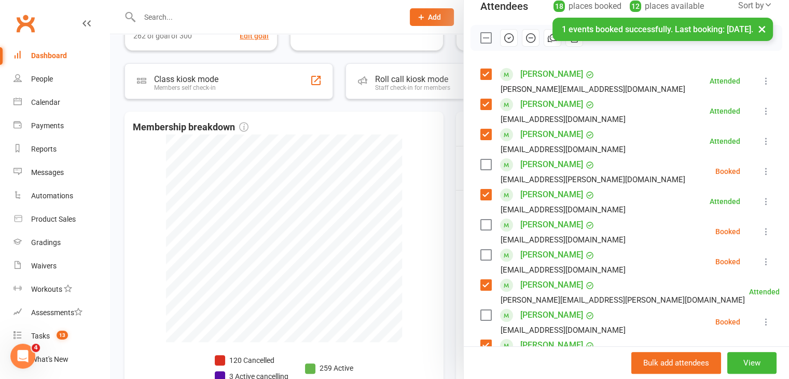
click at [481, 219] on label at bounding box center [485, 224] width 10 height 10
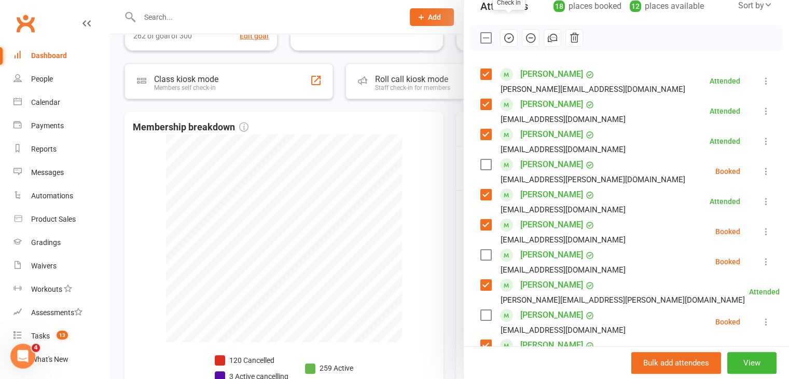
drag, startPoint x: 505, startPoint y: 23, endPoint x: 441, endPoint y: 54, distance: 71.2
click at [508, 37] on icon "button" at bounding box center [509, 38] width 2 height 2
